Goal: Transaction & Acquisition: Download file/media

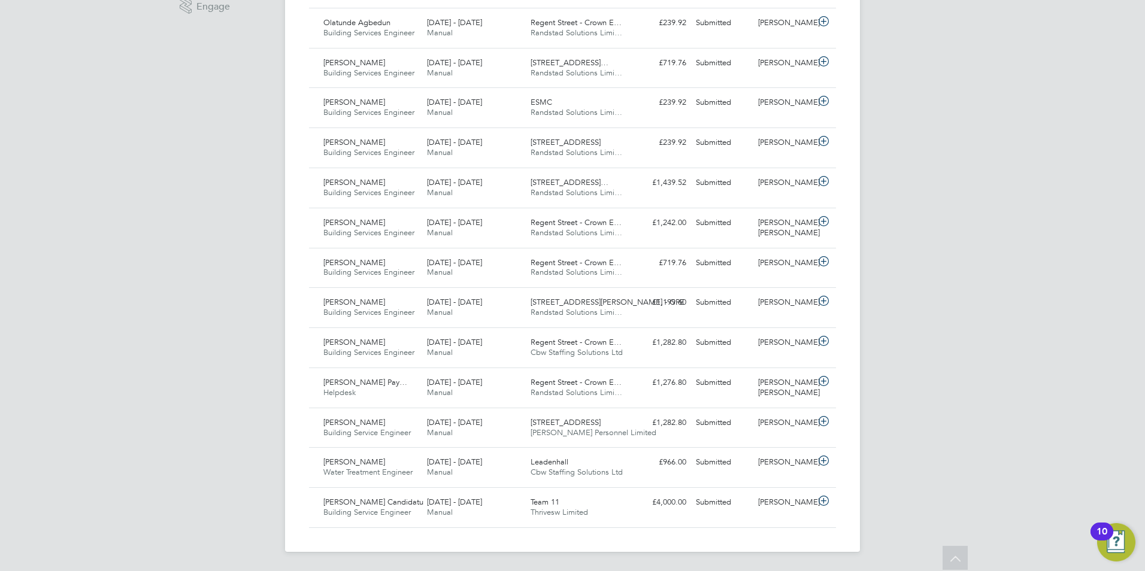
click at [1048, 240] on div "KR [PERSON_NAME] Notifications 19 Applications: Network Sites Workers Jobs Posi…" at bounding box center [572, 85] width 1145 height 973
click at [1124, 336] on div "KR [PERSON_NAME] Notifications 19 Applications: Network Sites Workers Jobs Posi…" at bounding box center [572, 85] width 1145 height 973
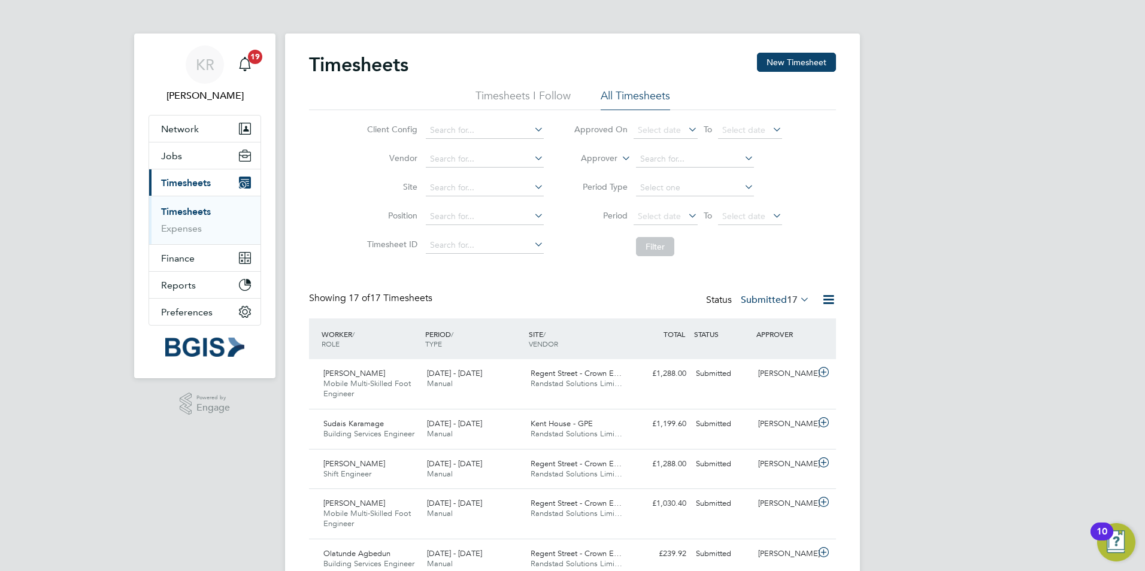
click at [1083, 120] on div "KR [PERSON_NAME] Notifications 19 Applications: Network Sites Workers Jobs Posi…" at bounding box center [572, 551] width 1145 height 1103
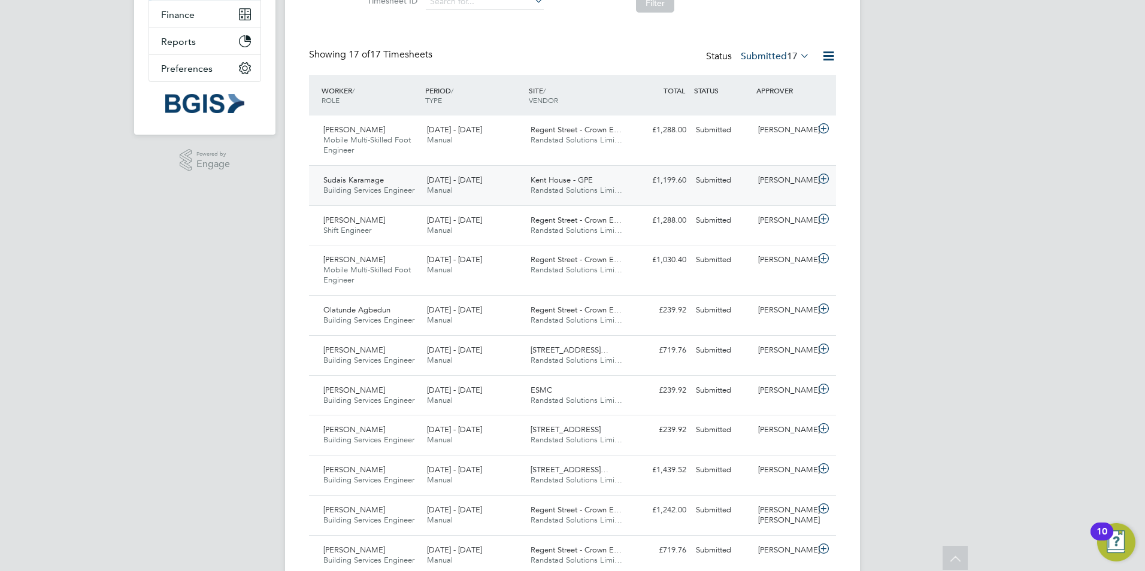
click at [822, 180] on icon at bounding box center [823, 179] width 15 height 10
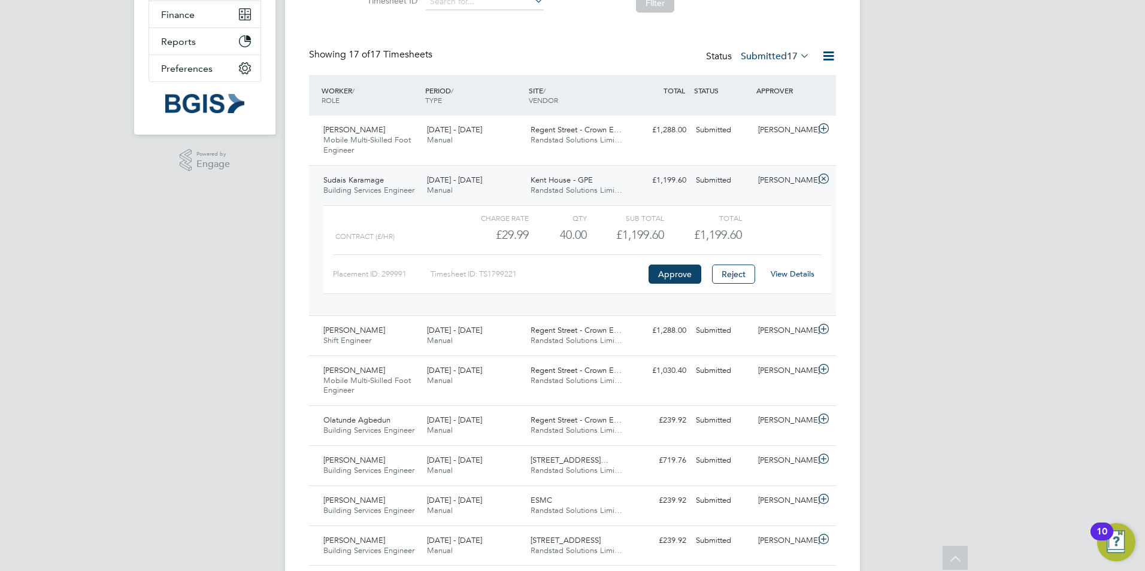
click at [783, 273] on link "View Details" at bounding box center [793, 274] width 44 height 10
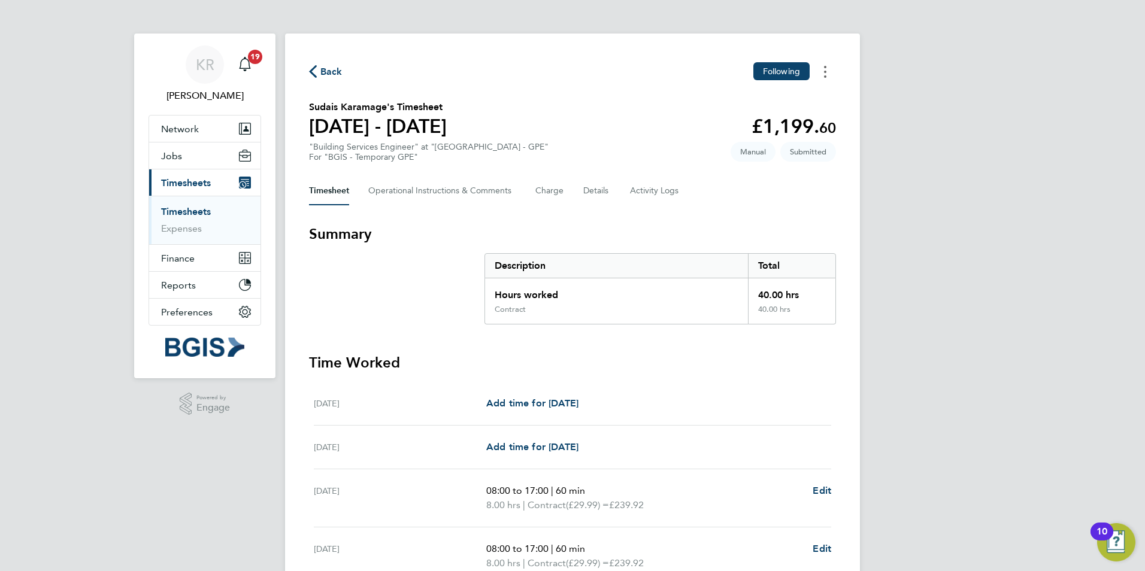
click at [822, 72] on button "Timesheets Menu" at bounding box center [826, 71] width 22 height 19
click at [773, 120] on link "Download timesheet" at bounding box center [764, 122] width 144 height 24
drag, startPoint x: 384, startPoint y: 105, endPoint x: 306, endPoint y: 111, distance: 78.1
click at [306, 111] on div "Back Following Sudais Karamage's Timesheet 02 - 08 Aug 2025 £1,199. 60 "Buildin…" at bounding box center [572, 440] width 575 height 813
copy h2 "Sudais Karamage"
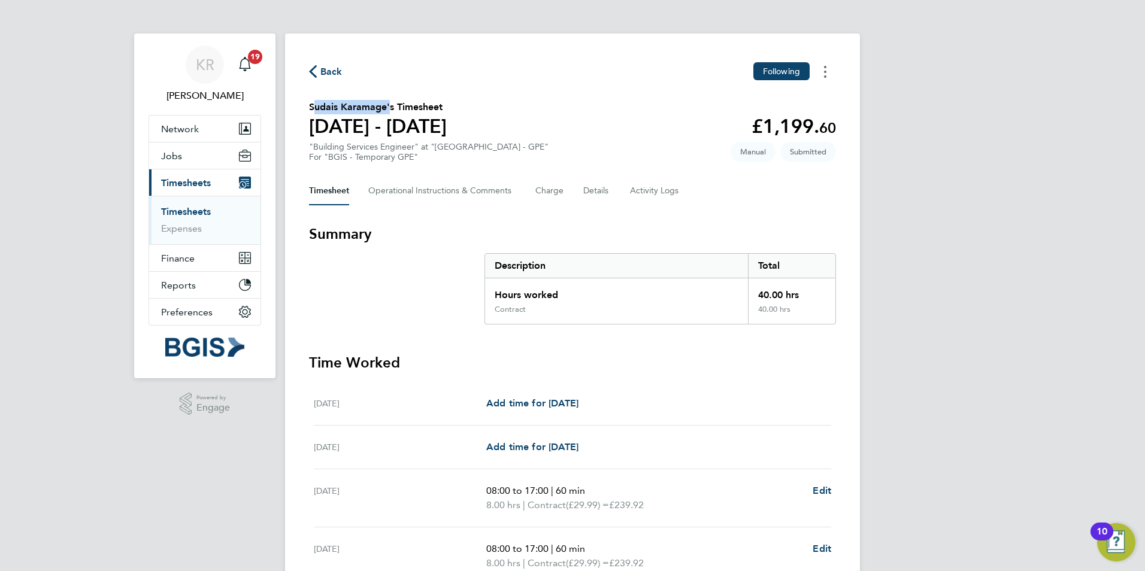
click at [825, 71] on circle "Timesheets Menu" at bounding box center [825, 72] width 2 height 2
click at [777, 129] on link "Download timesheet" at bounding box center [764, 122] width 144 height 24
